Goal: Contribute content: Add original content to the website for others to see

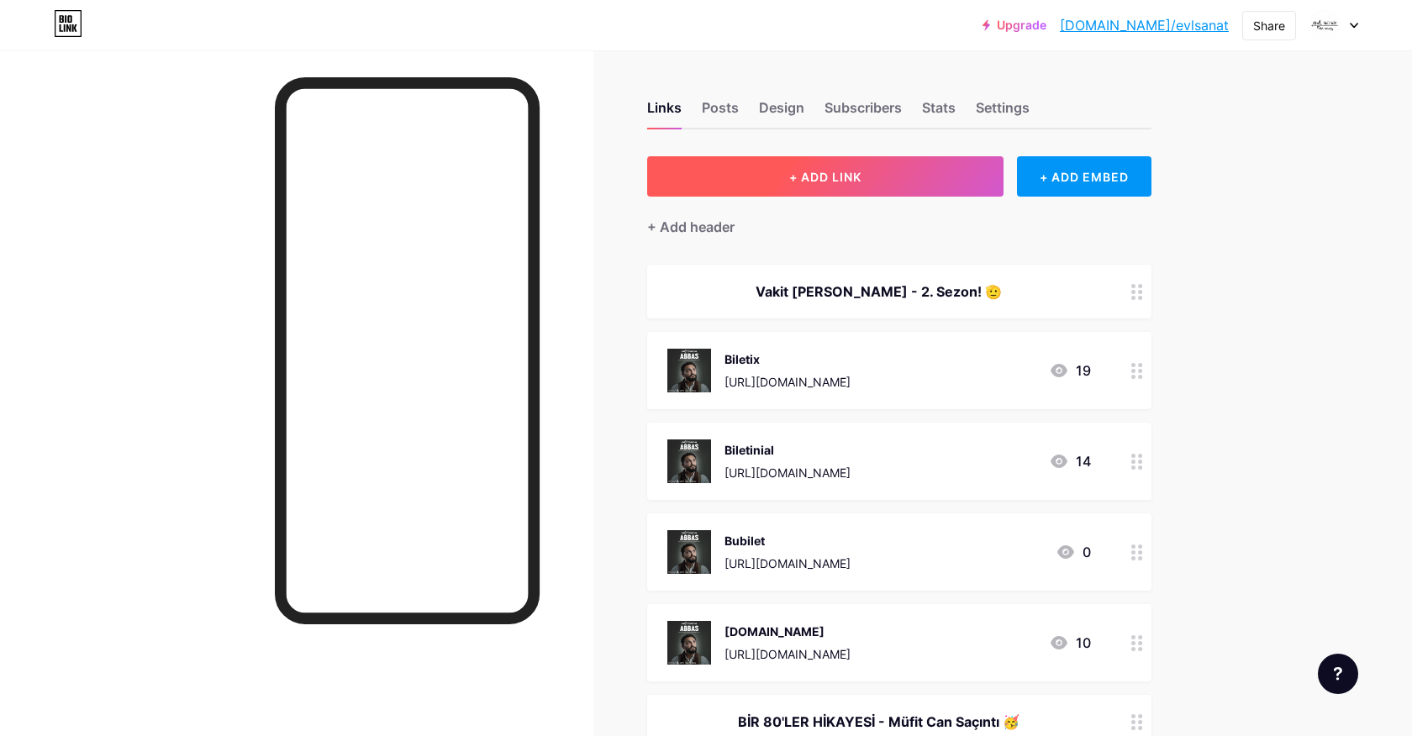
click at [835, 170] on span "+ ADD LINK" at bounding box center [825, 177] width 72 height 14
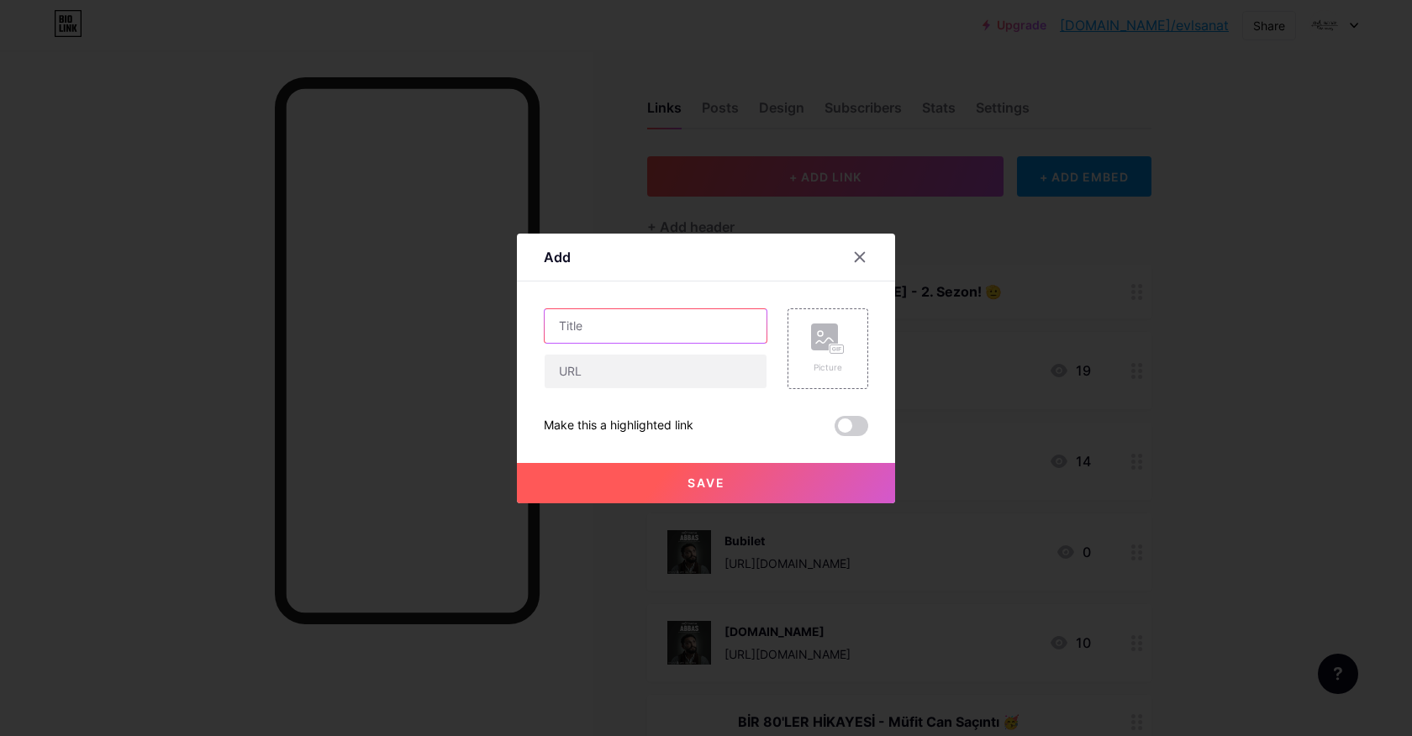
click at [661, 328] on input "text" at bounding box center [656, 326] width 222 height 34
type input "Woyzeck"
click at [858, 255] on icon at bounding box center [860, 256] width 9 height 9
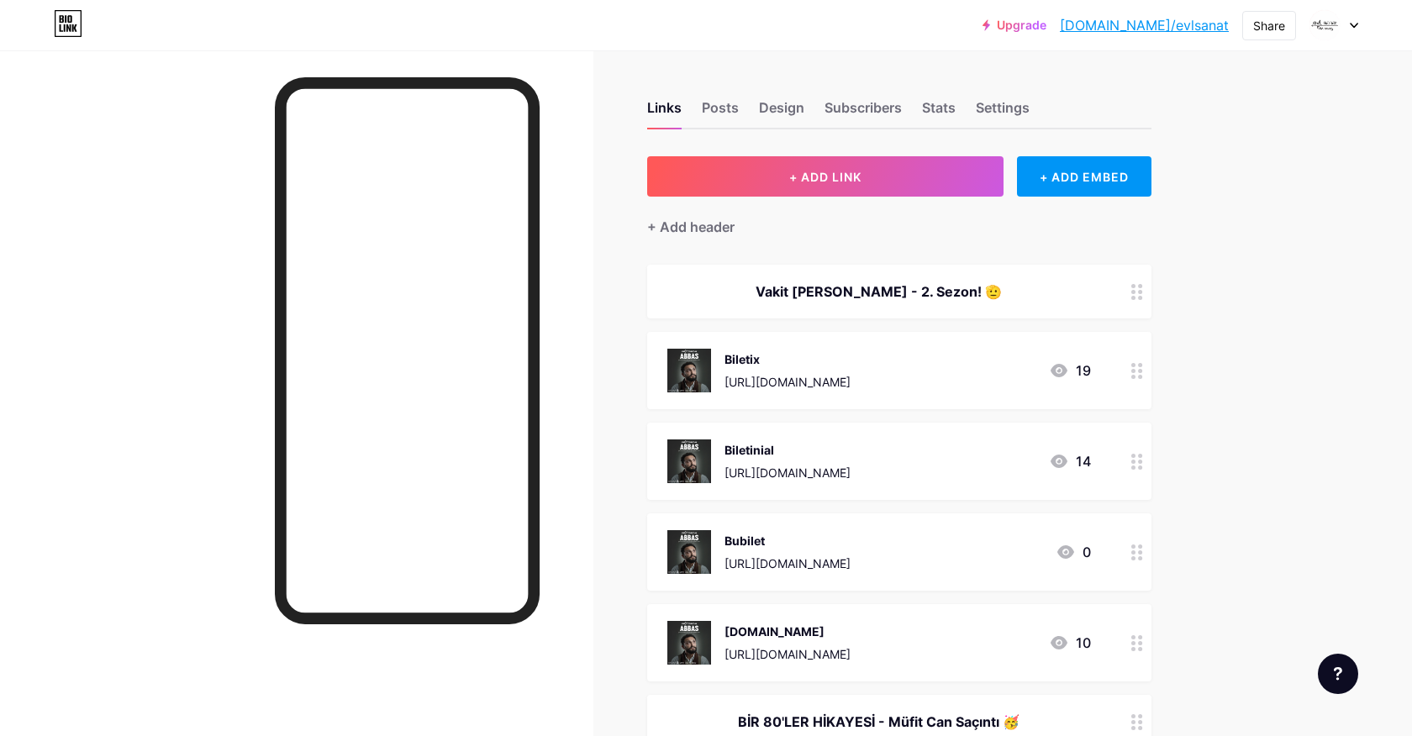
click at [1138, 287] on icon at bounding box center [1137, 292] width 12 height 16
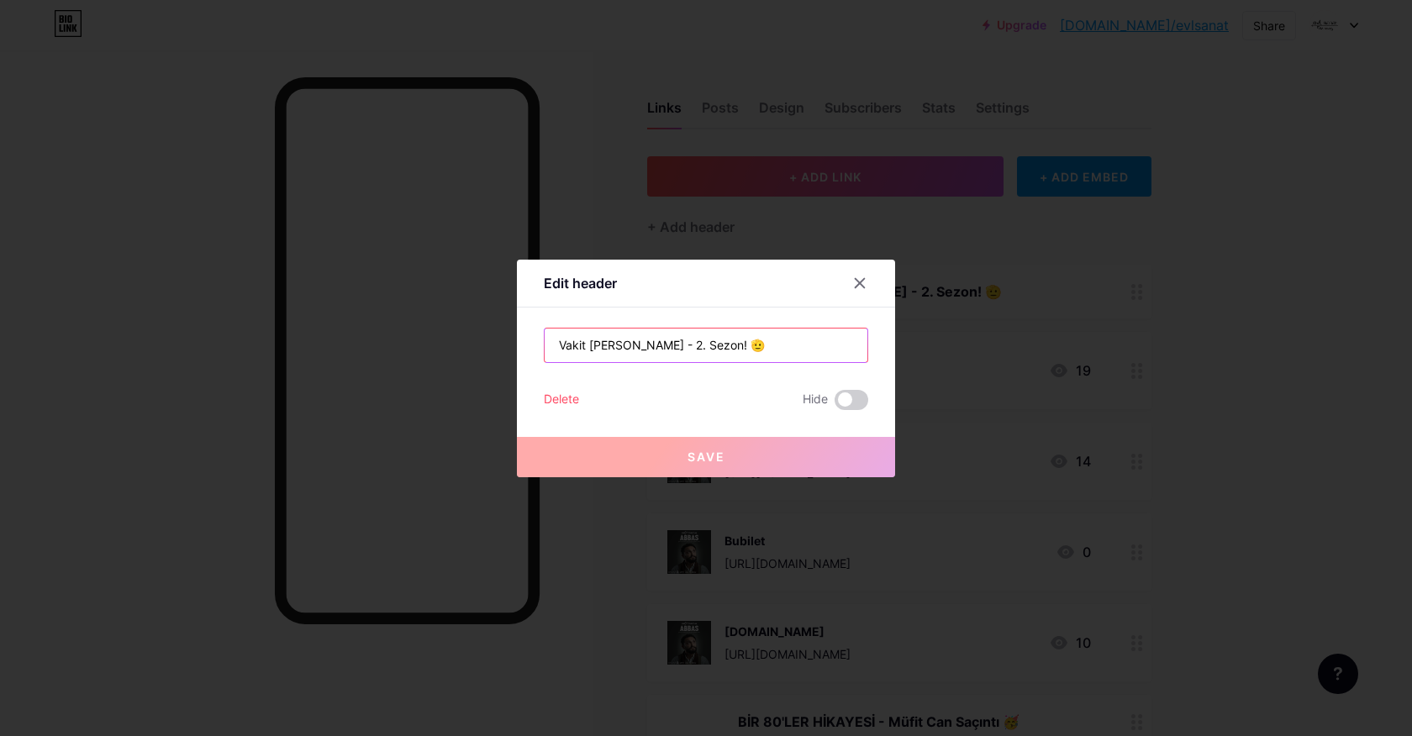
drag, startPoint x: 777, startPoint y: 343, endPoint x: 742, endPoint y: 345, distance: 34.5
click at [742, 345] on input "Vakit [PERSON_NAME] - 2. Sezon! 🫡" at bounding box center [706, 346] width 323 height 34
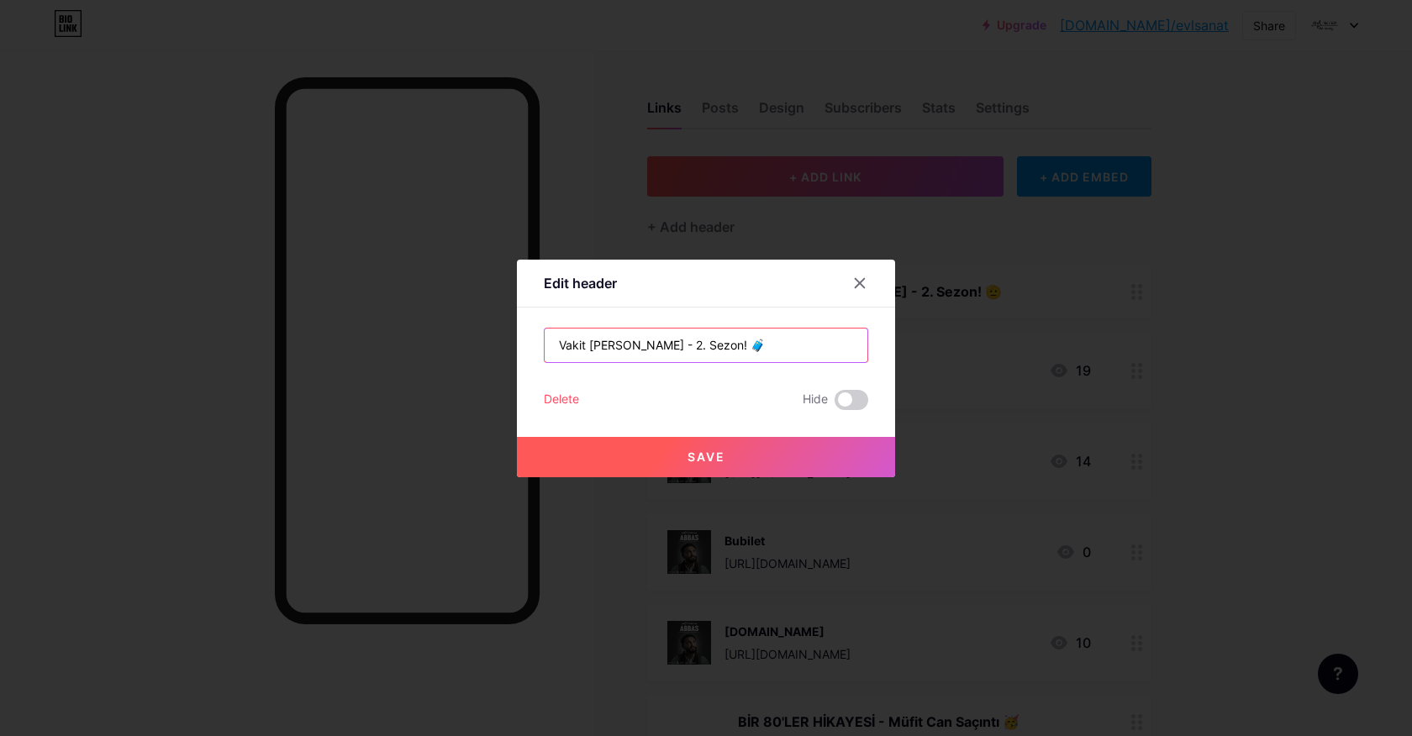
type input "Vakit [PERSON_NAME] - 2. Sezon! 🧳"
click at [741, 448] on button "Save" at bounding box center [706, 457] width 378 height 40
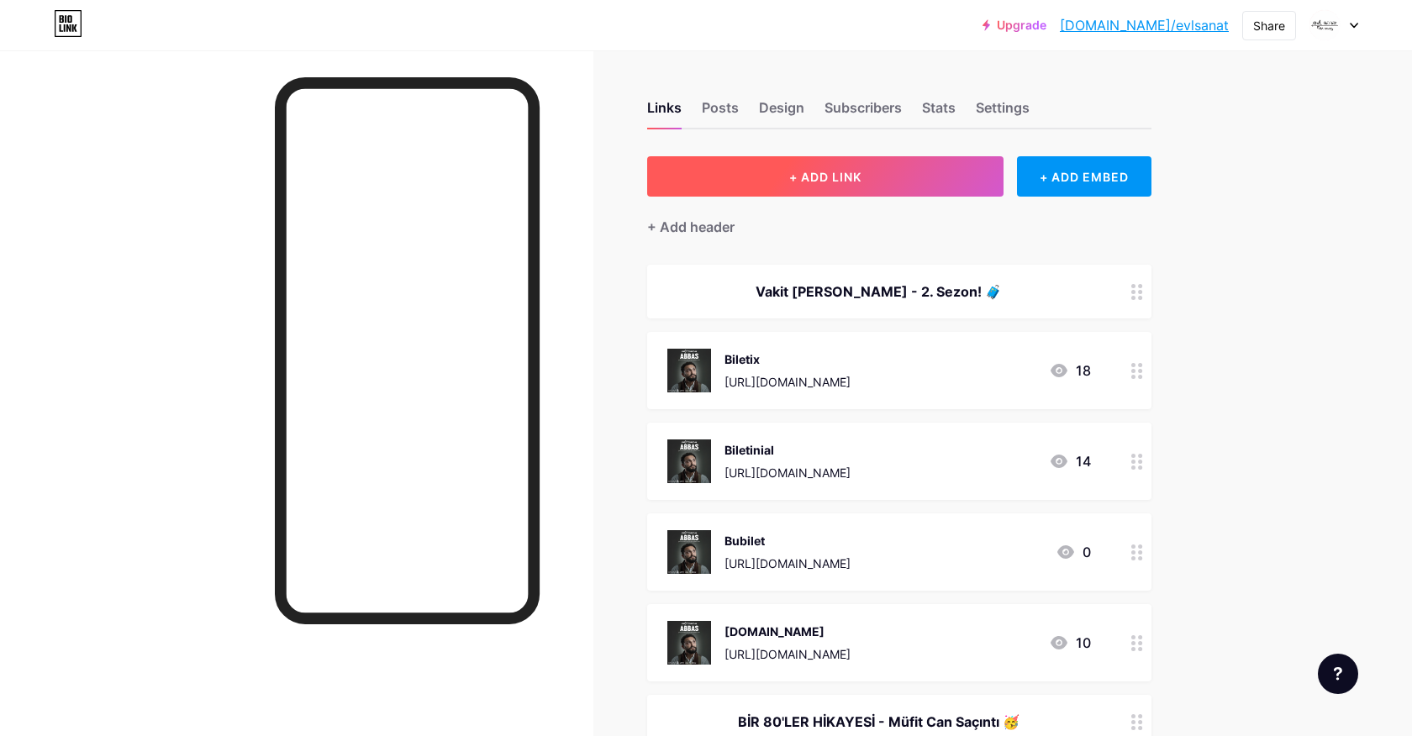
click at [905, 174] on button "+ ADD LINK" at bounding box center [825, 176] width 357 height 40
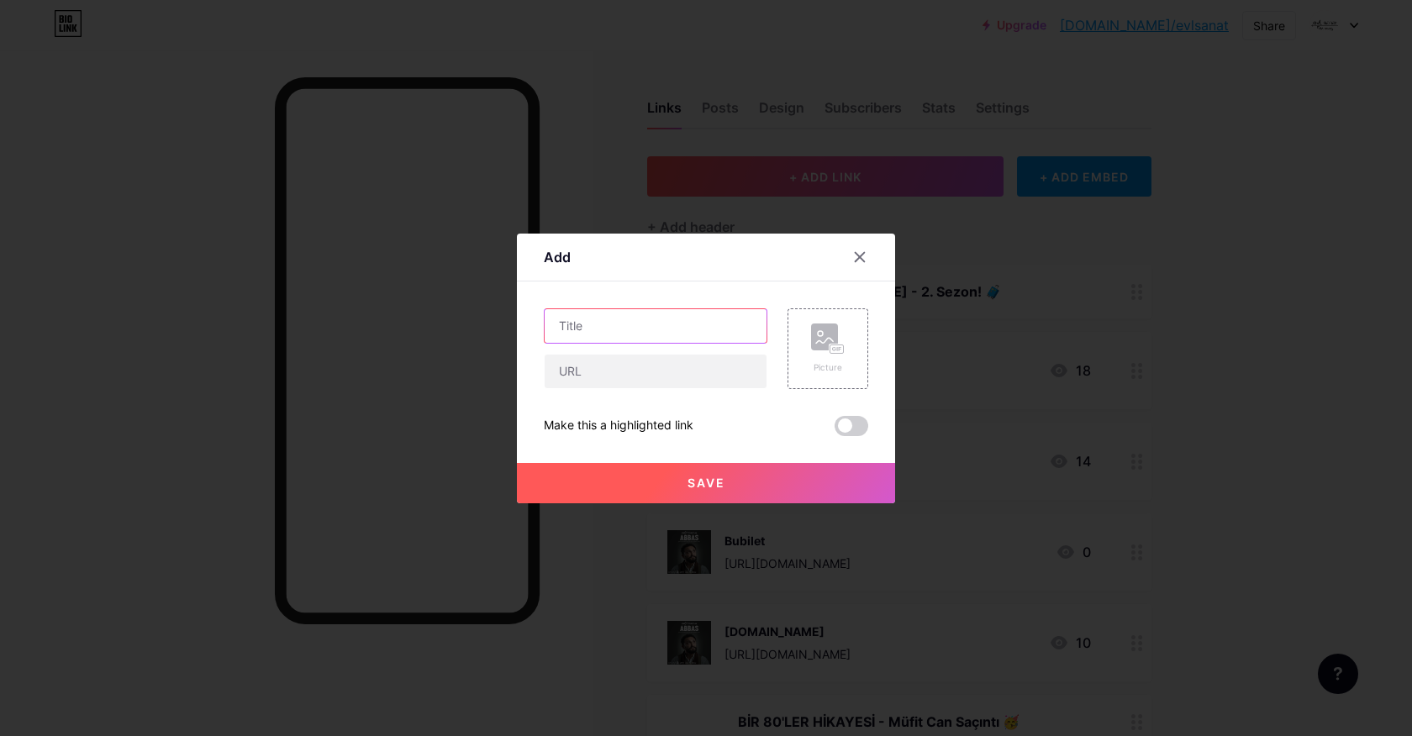
click at [657, 314] on input "text" at bounding box center [656, 326] width 222 height 34
paste input "🫡"
click at [683, 368] on input "text" at bounding box center [656, 372] width 222 height 34
drag, startPoint x: 723, startPoint y: 326, endPoint x: 526, endPoint y: 327, distance: 196.7
click at [526, 327] on div "Add Content YouTube Play YouTube video without leaving your page. ADD Vimeo Pla…" at bounding box center [706, 369] width 378 height 270
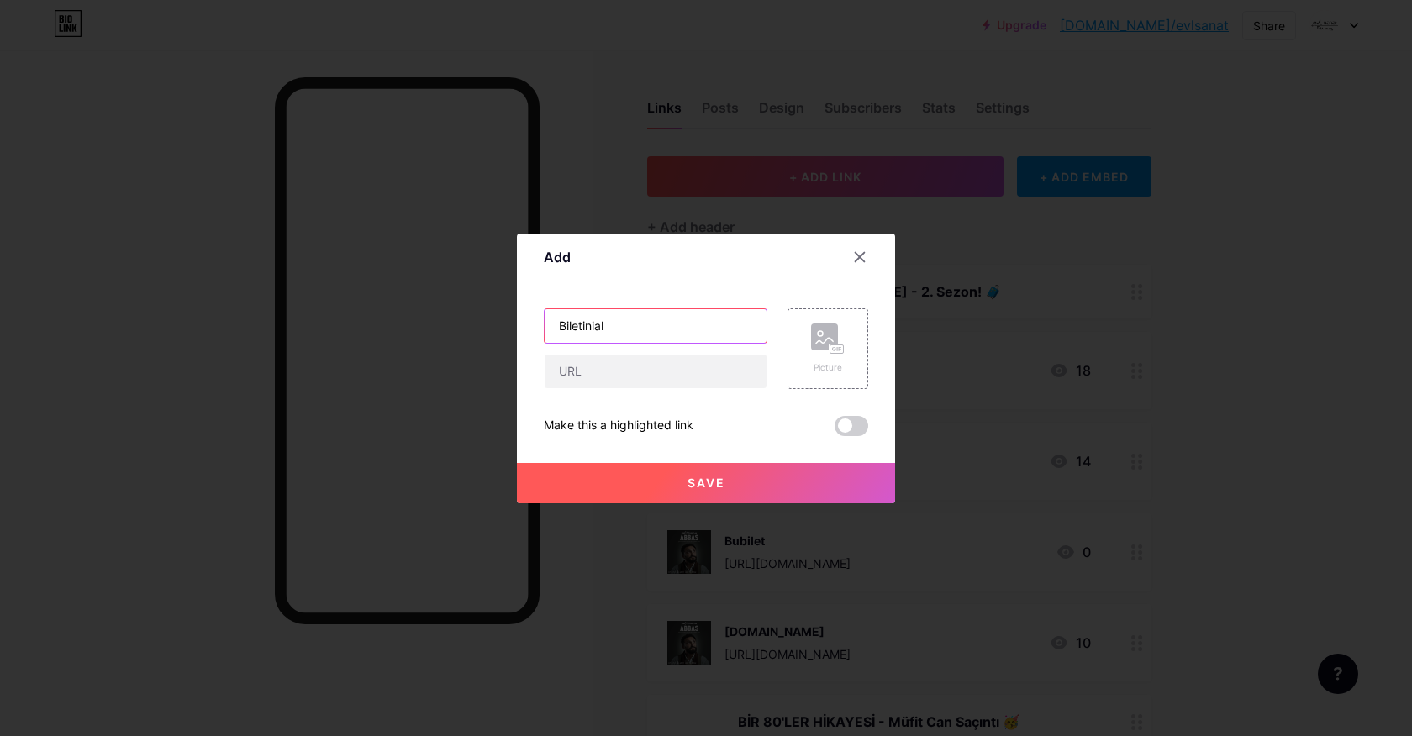
type input "Biletinial"
paste input "[URL][DOMAIN_NAME]"
type input "[URL][DOMAIN_NAME]"
click at [751, 475] on button "Save" at bounding box center [706, 483] width 378 height 40
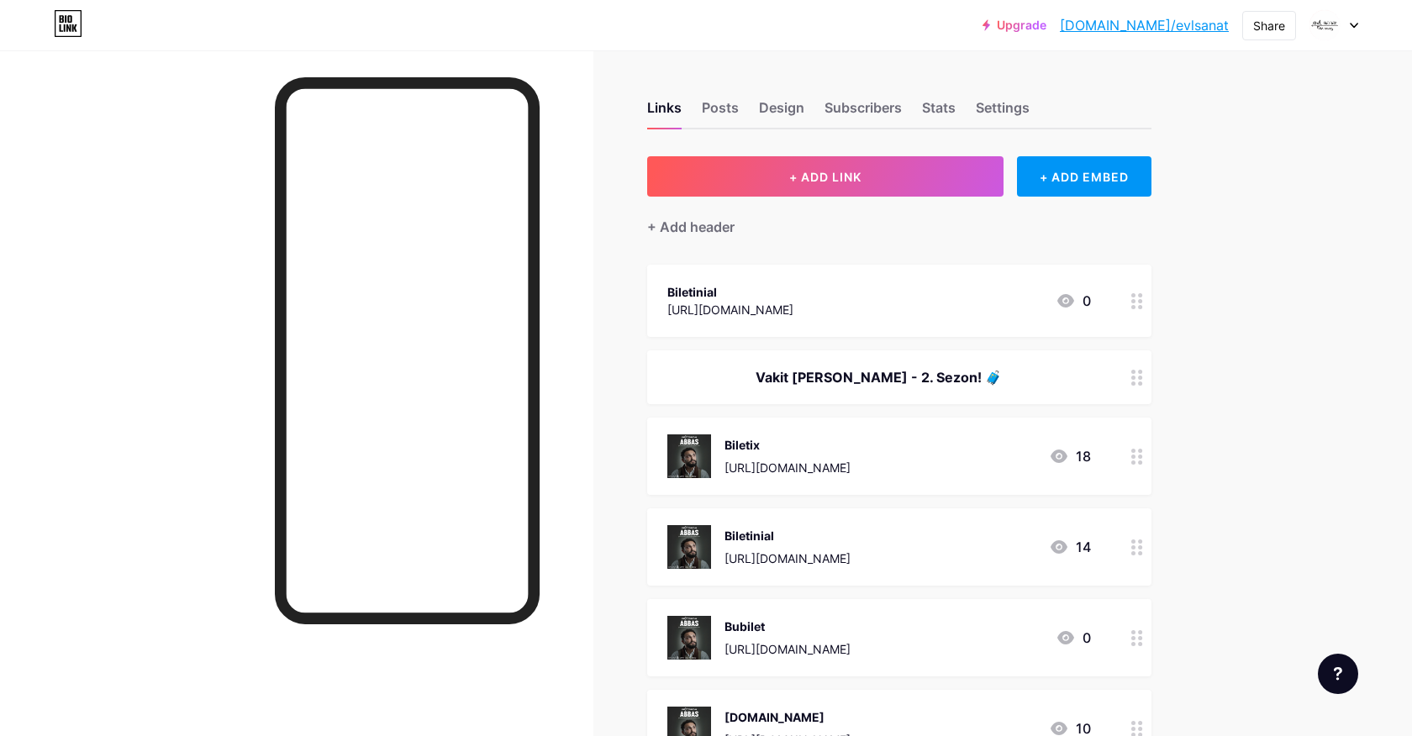
click at [1132, 299] on circle at bounding box center [1133, 301] width 4 height 4
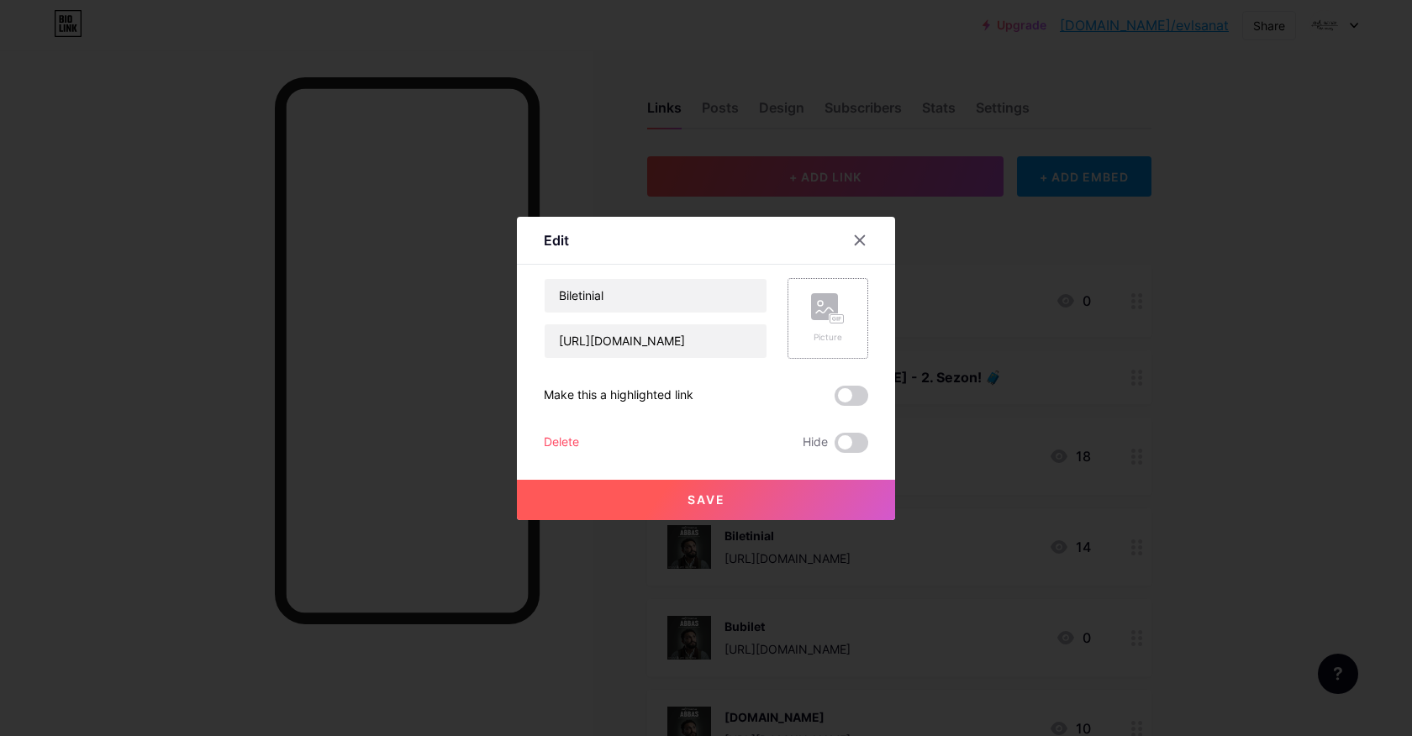
click at [833, 298] on rect at bounding box center [824, 306] width 27 height 27
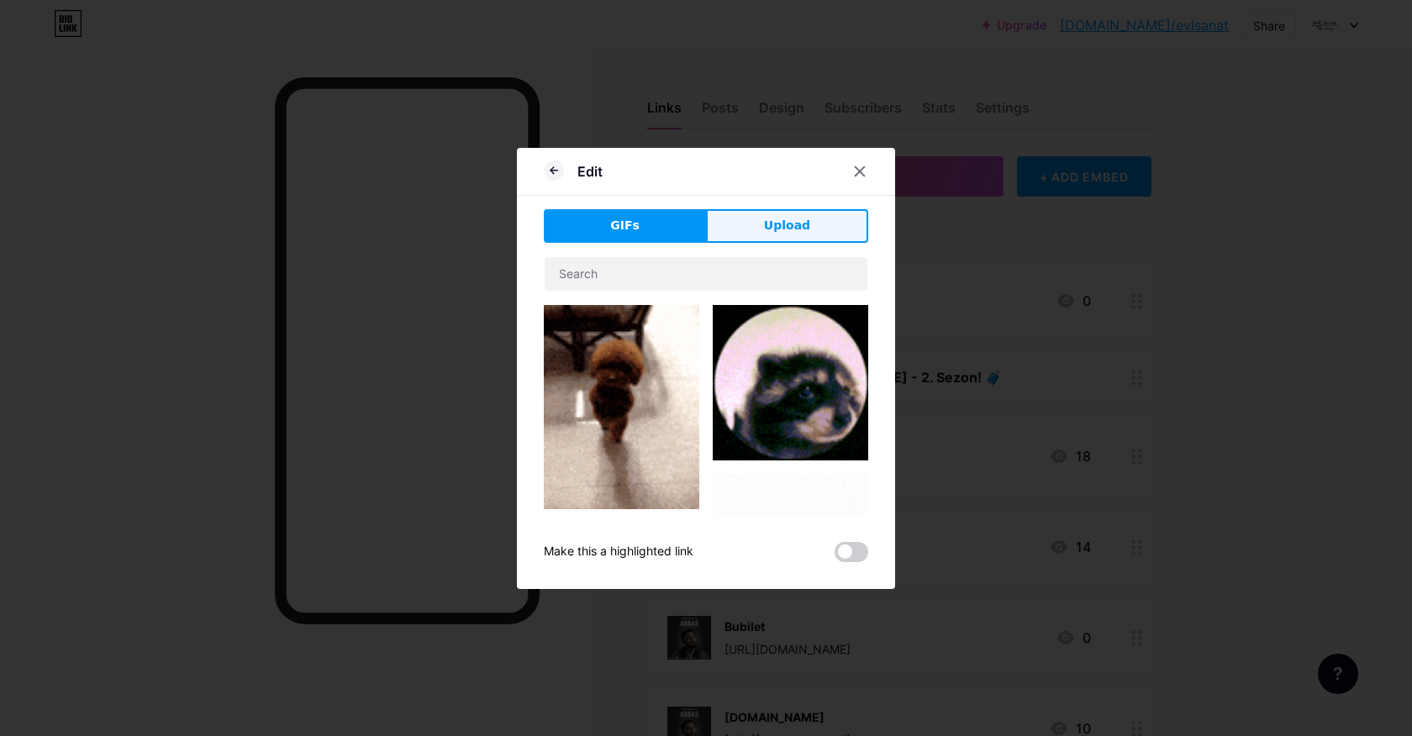
click at [807, 229] on span "Upload" at bounding box center [787, 226] width 46 height 18
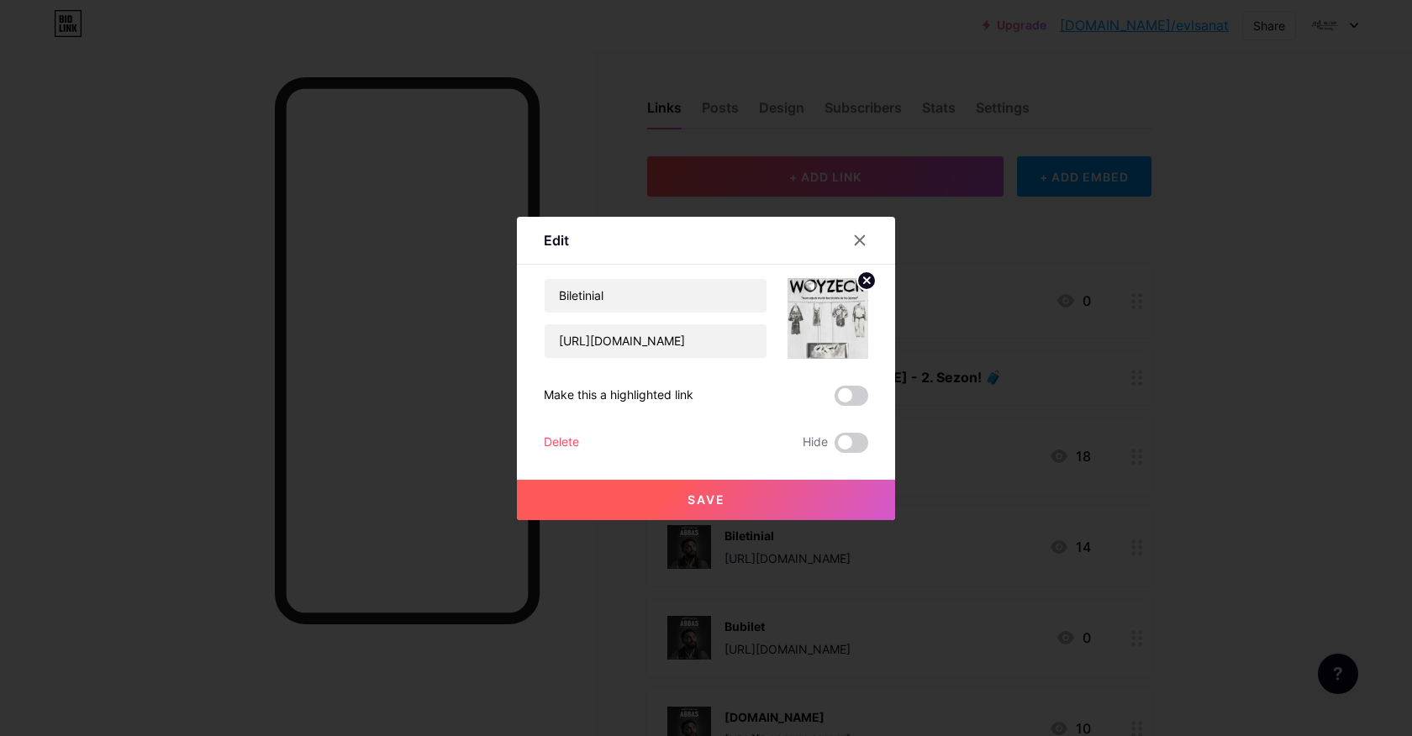
click at [774, 486] on button "Save" at bounding box center [706, 500] width 378 height 40
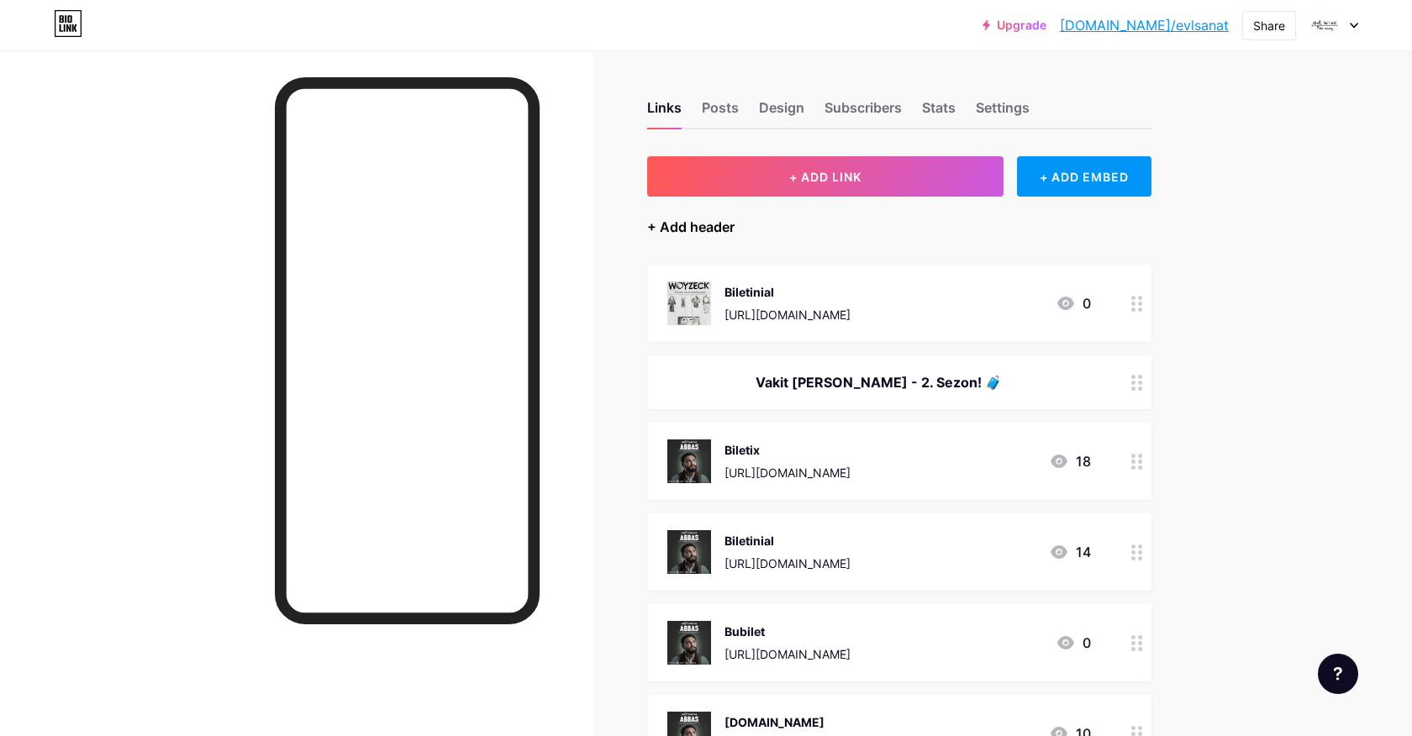
click at [711, 229] on div "+ Add header" at bounding box center [690, 227] width 87 height 20
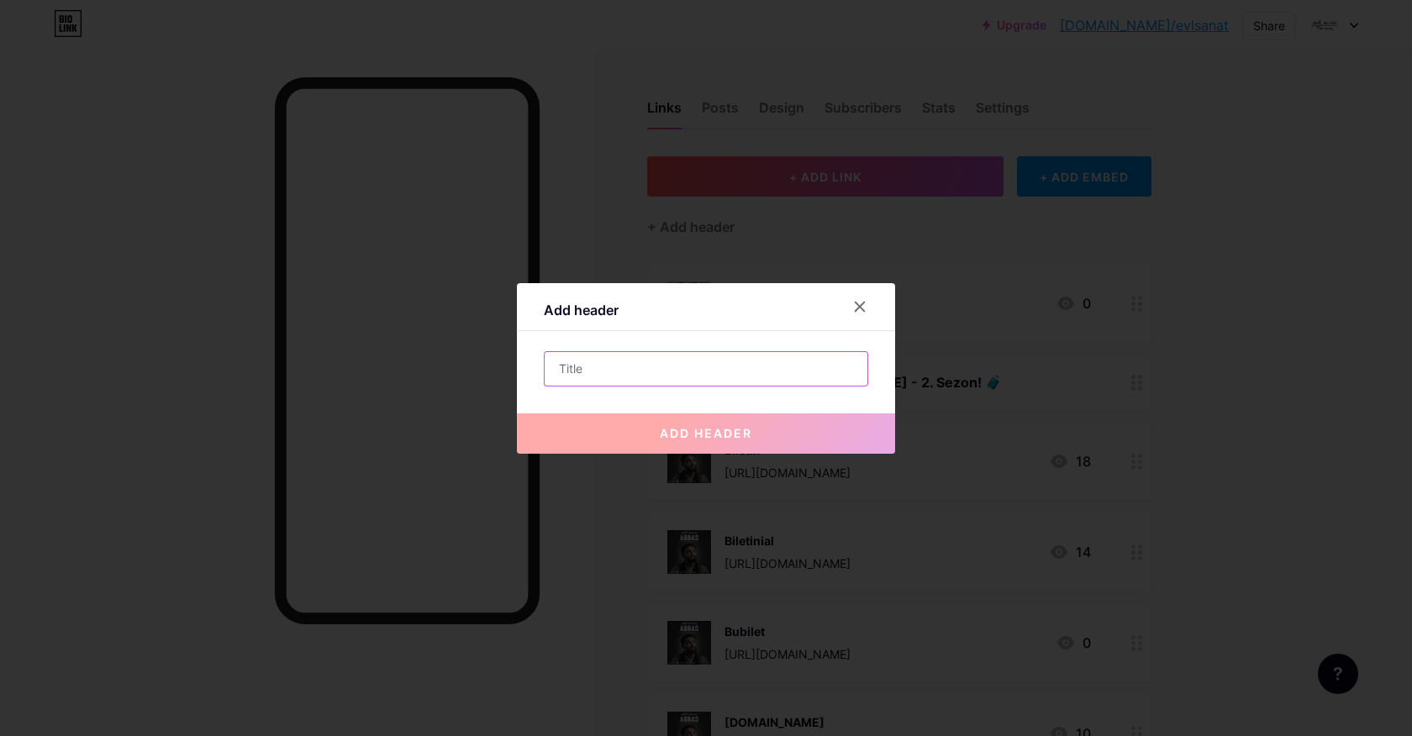
click at [631, 372] on input "text" at bounding box center [706, 369] width 323 height 34
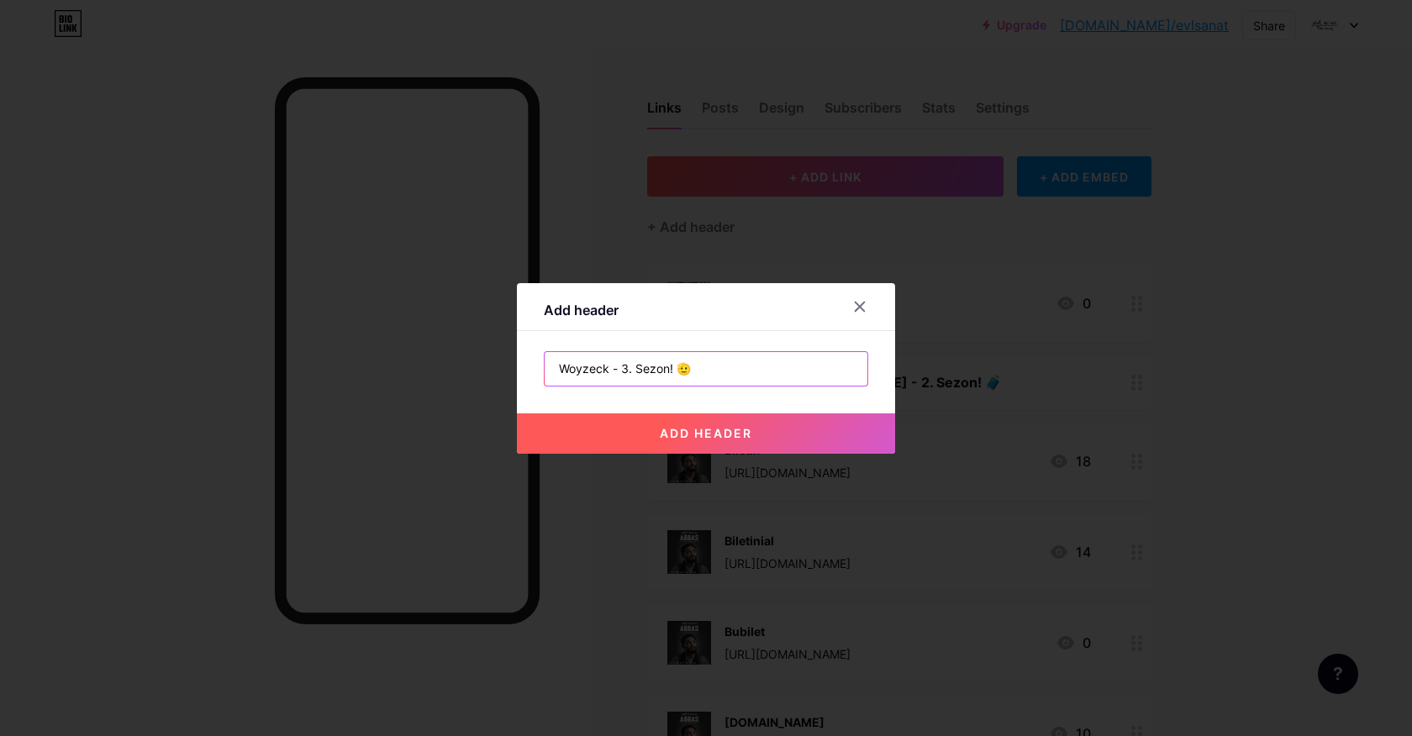
type input "Woyzeck - 3. Sezon! 🫡"
click at [741, 427] on span "add header" at bounding box center [706, 433] width 92 height 14
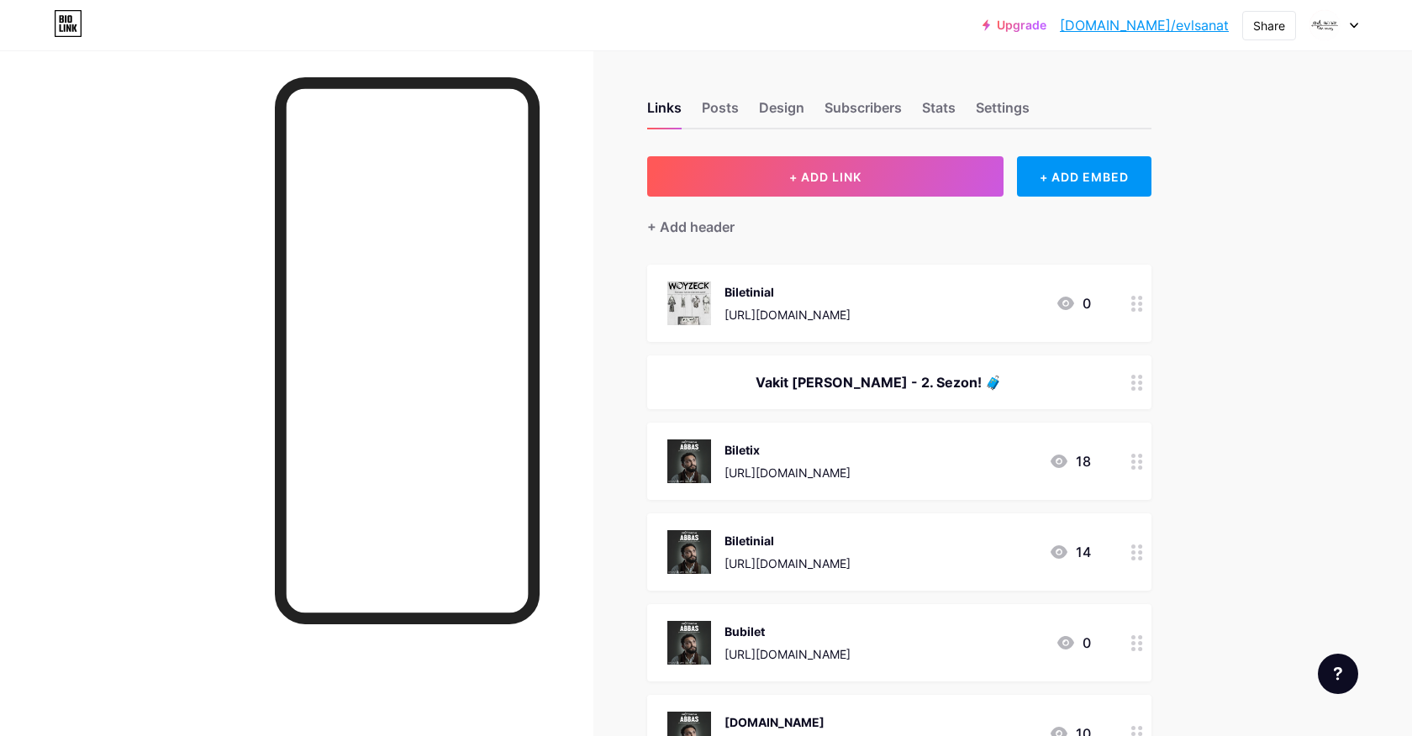
drag, startPoint x: 1126, startPoint y: 281, endPoint x: 1134, endPoint y: 314, distance: 34.7
click at [1134, 314] on div at bounding box center [1137, 303] width 29 height 77
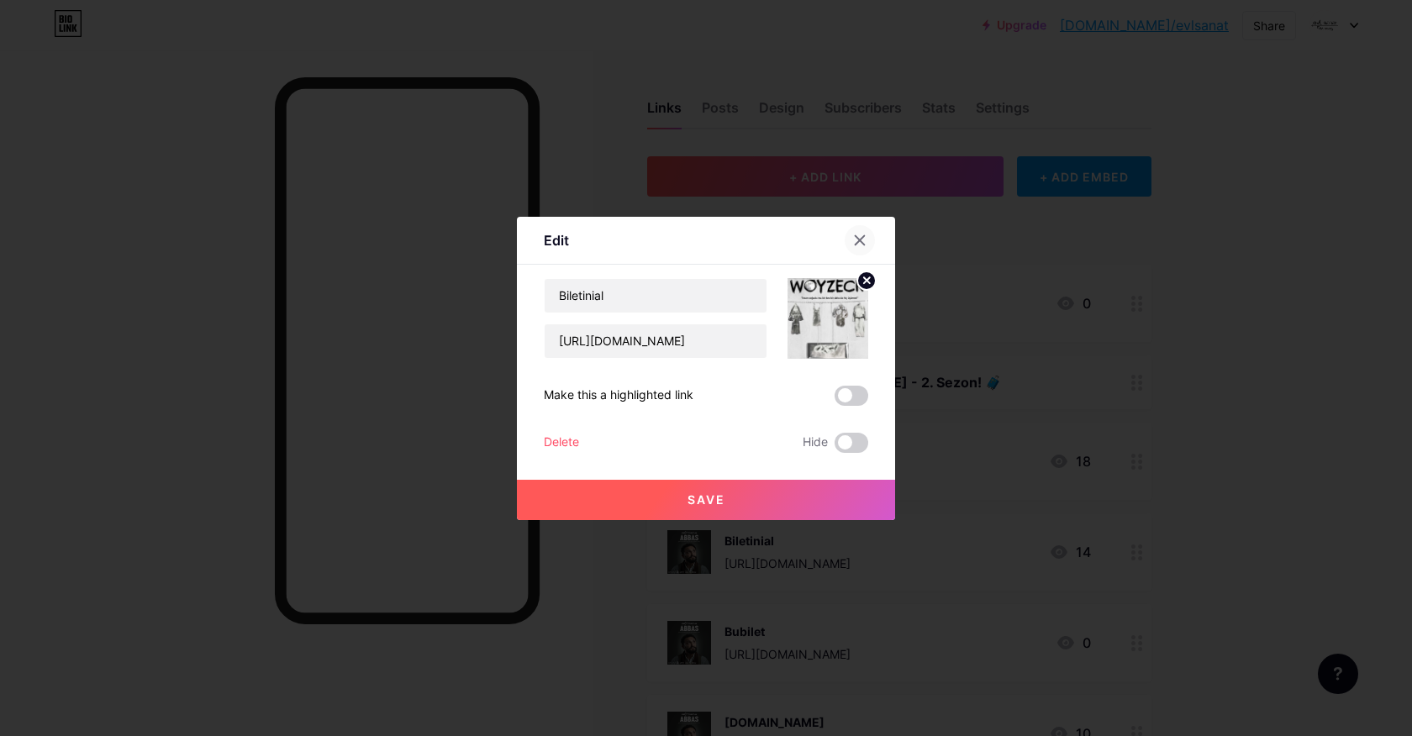
click at [861, 235] on icon at bounding box center [859, 240] width 13 height 13
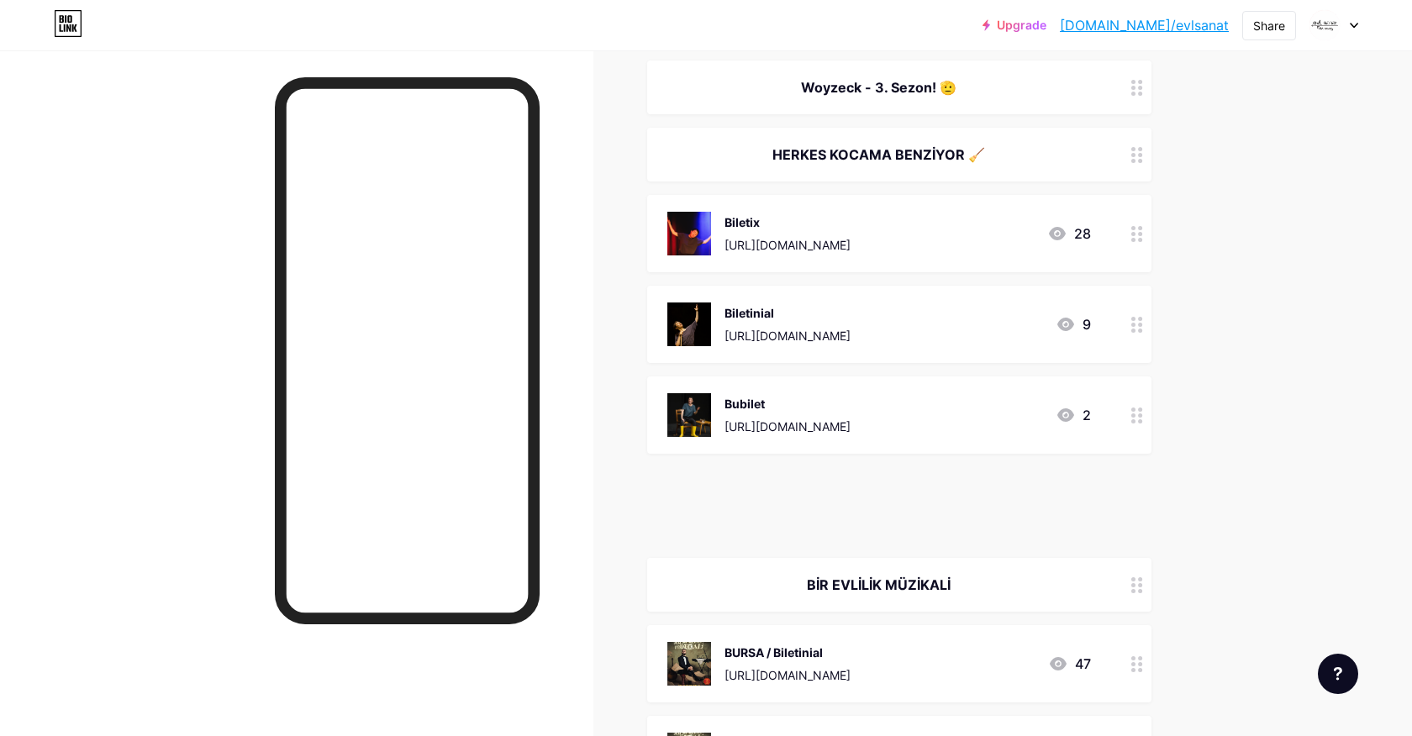
scroll to position [3856, 0]
